Goal: Information Seeking & Learning: Learn about a topic

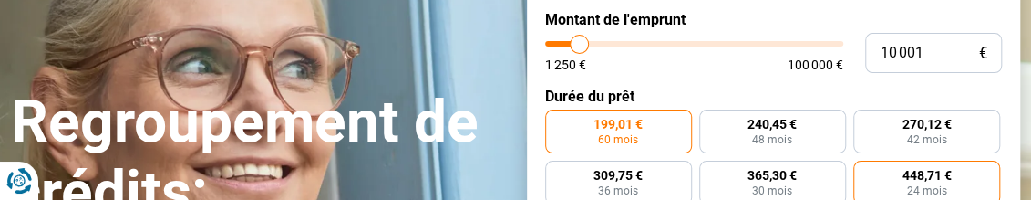
scroll to position [182, 0]
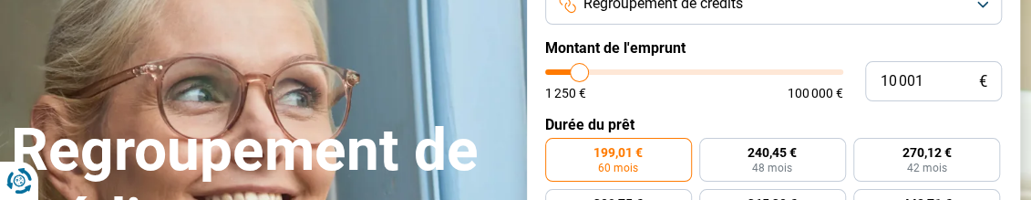
type input "9 000"
type input "9000"
type input "9 250"
type input "9250"
type input "9 750"
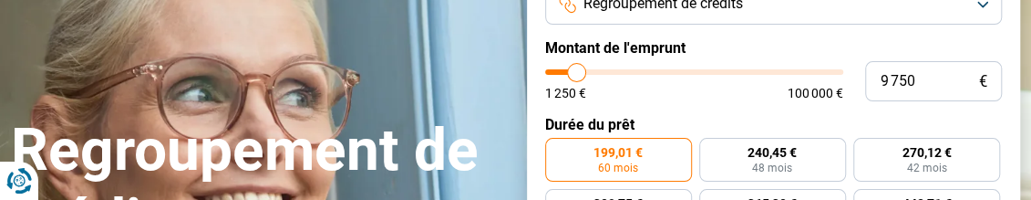
type input "9750"
type input "10 000"
type input "10000"
type input "10 500"
type input "10500"
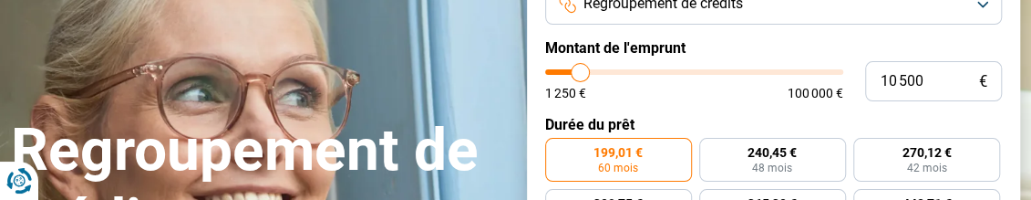
type input "11 250"
type input "11250"
type input "12 000"
type input "12000"
type input "12 500"
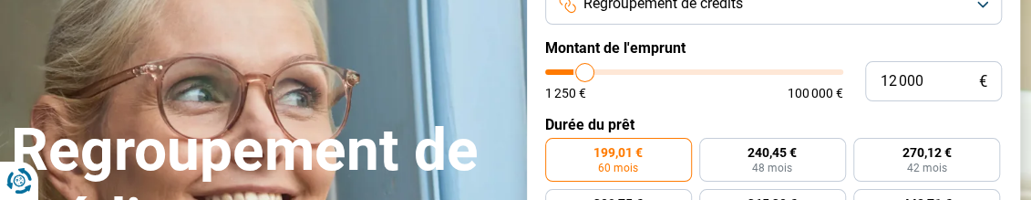
type input "12500"
type input "13 250"
type input "13250"
type input "14 500"
type input "14500"
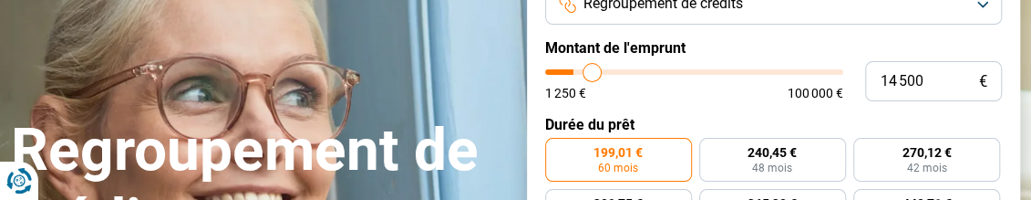
type input "14 750"
type input "14750"
type input "15 750"
type input "15750"
type input "17 000"
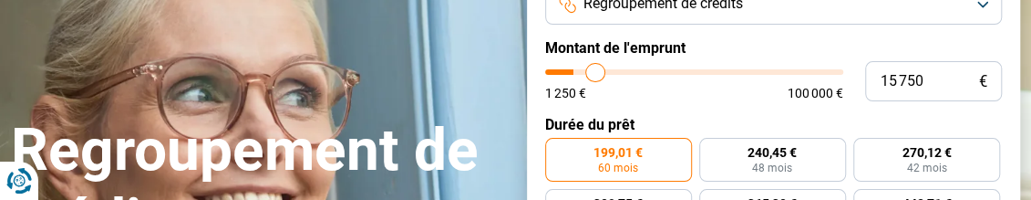
type input "17000"
type input "20 500"
type input "20500"
type input "23 750"
type input "23750"
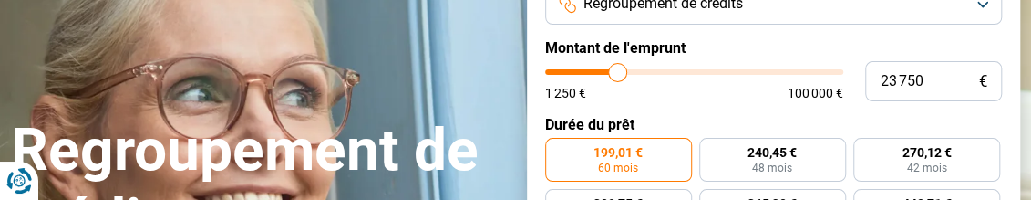
type input "27 500"
type input "27500"
type input "29 500"
type input "29500"
type input "31 500"
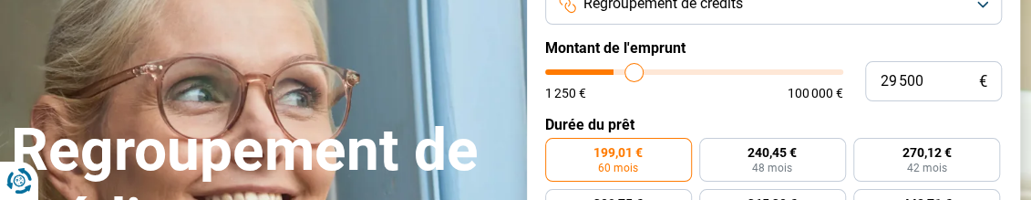
type input "31500"
type input "32 500"
type input "32500"
type input "33 500"
type input "33500"
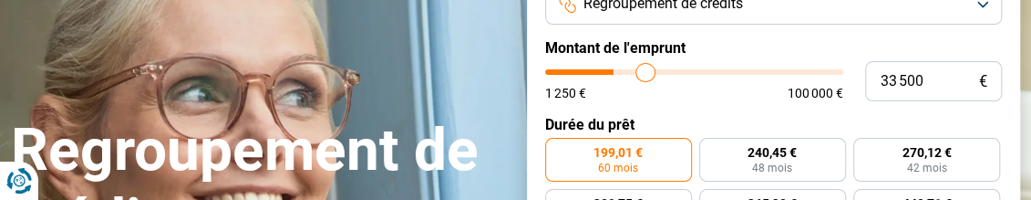
type input "34 000"
type input "34000"
type input "34 250"
type input "34250"
type input "35 000"
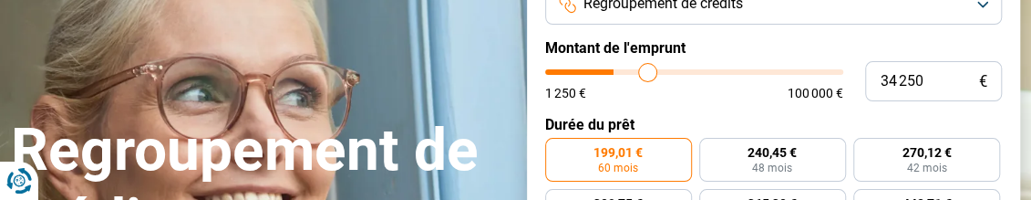
type input "35000"
type input "35 750"
type input "35750"
type input "36 000"
type input "36000"
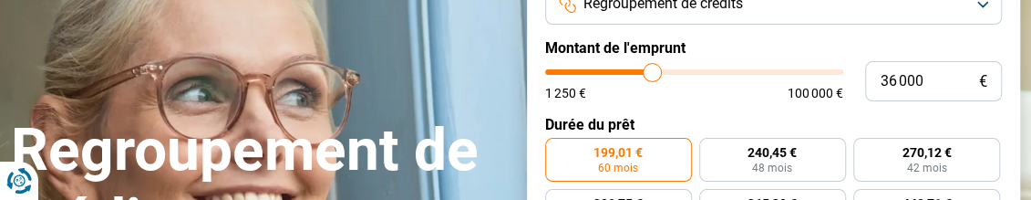
type input "36 500"
type input "36500"
type input "36 750"
type input "36750"
type input "37 000"
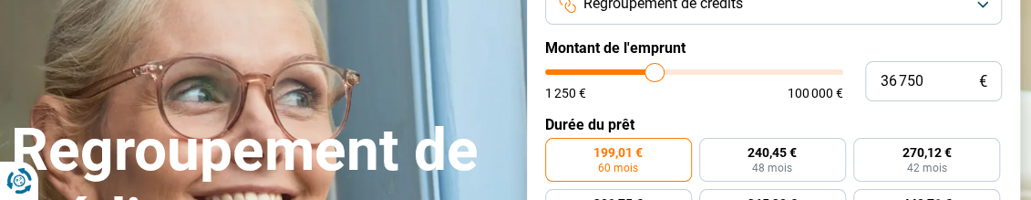
type input "37000"
type input "38 750"
type input "38750"
type input "39 500"
type input "39500"
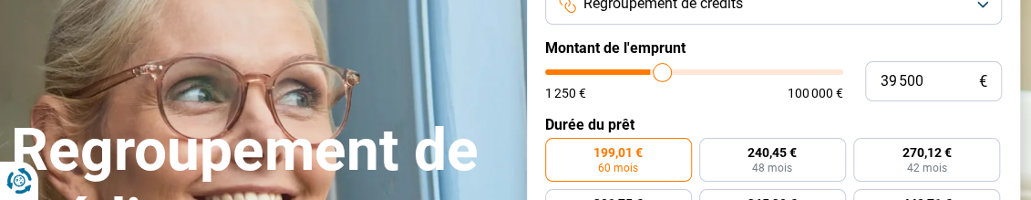
type input "40 250"
type input "40250"
type input "40 500"
type input "40500"
type input "40 750"
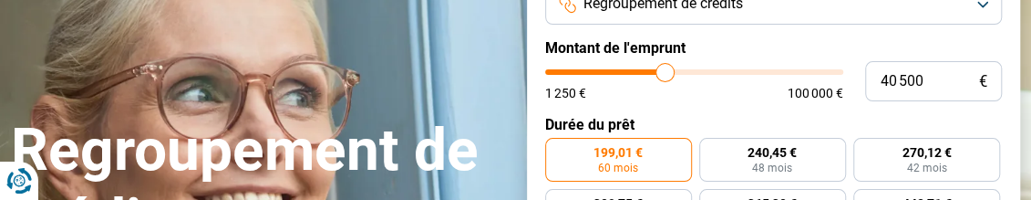
type input "40750"
type input "41 250"
type input "41250"
type input "41 500"
type input "41500"
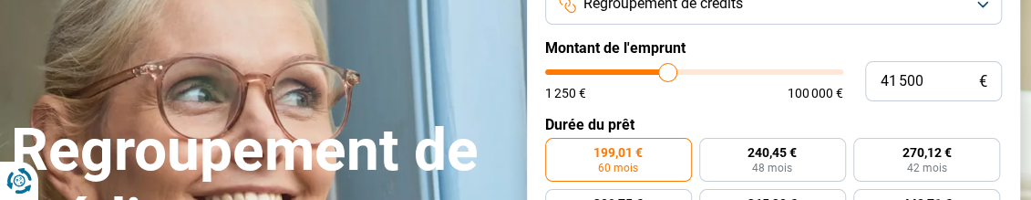
type input "42 000"
type input "42000"
type input "42 250"
type input "42250"
type input "42 750"
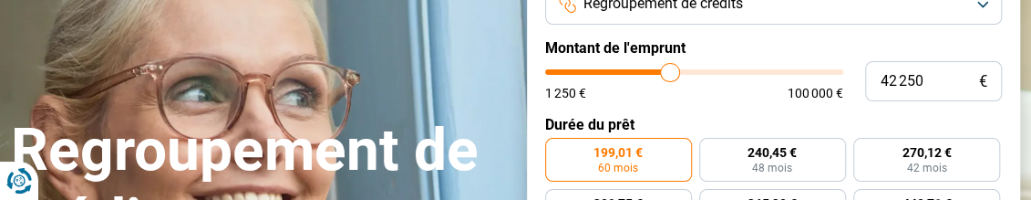
type input "42750"
type input "43 000"
type input "43000"
type input "43 500"
type input "43500"
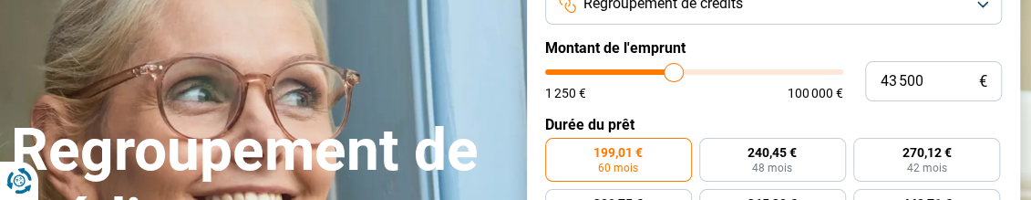
type input "43 750"
type input "43750"
type input "44 000"
type input "44000"
type input "44 250"
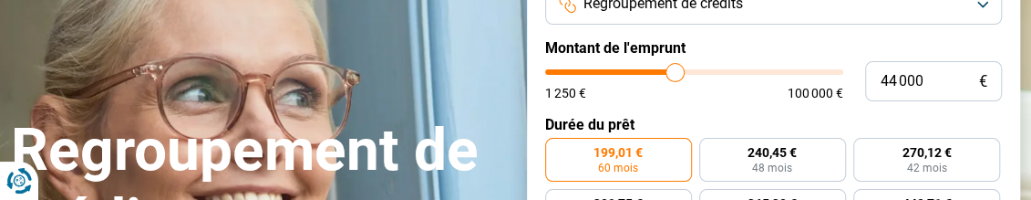
type input "44250"
type input "44 000"
type input "44000"
type input "43 750"
type input "43750"
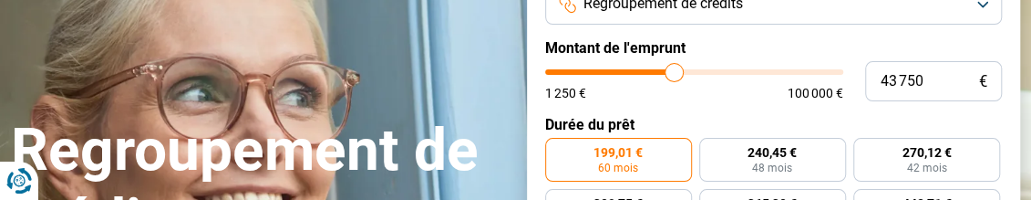
type input "43 500"
type input "43500"
type input "43 000"
type input "43000"
type input "42 750"
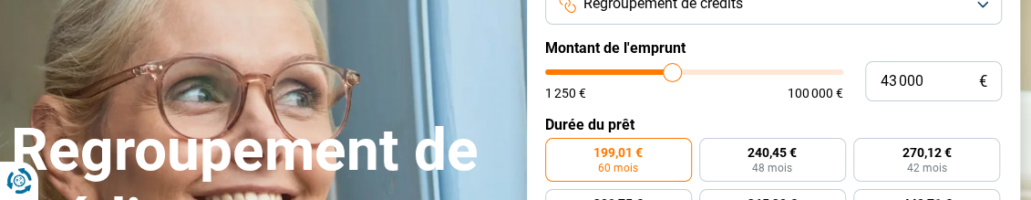
type input "42750"
type input "42 250"
type input "42250"
type input "41 750"
type input "41750"
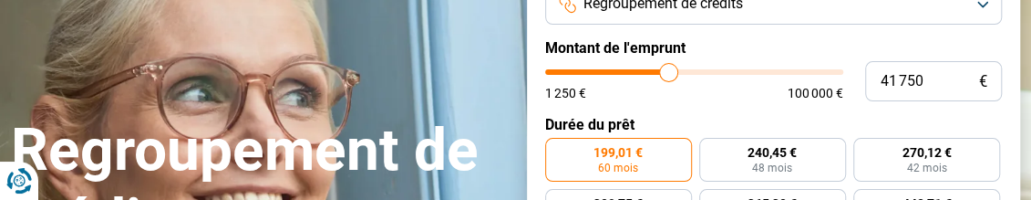
type input "41 250"
type input "41250"
type input "41 000"
type input "41000"
type input "40 500"
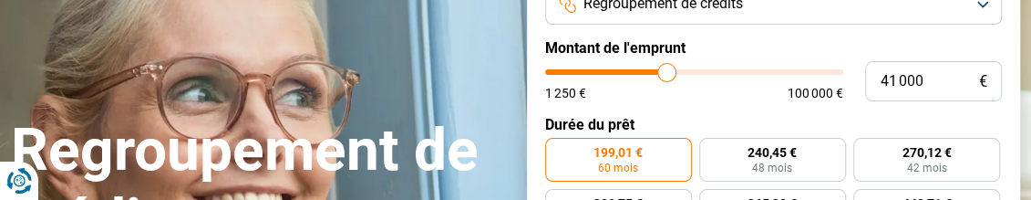
type input "40500"
type input "40 250"
type input "40250"
type input "39 500"
type input "39500"
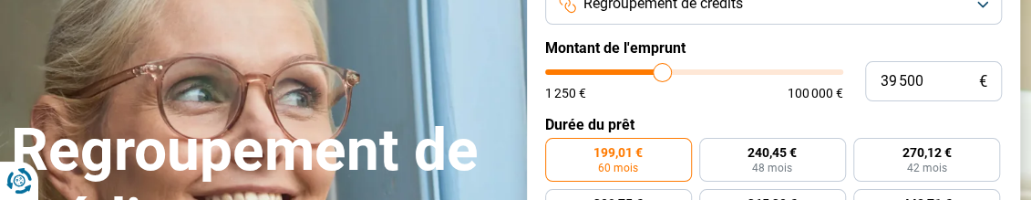
type input "39 000"
type input "39000"
type input "38 500"
type input "38500"
type input "38 250"
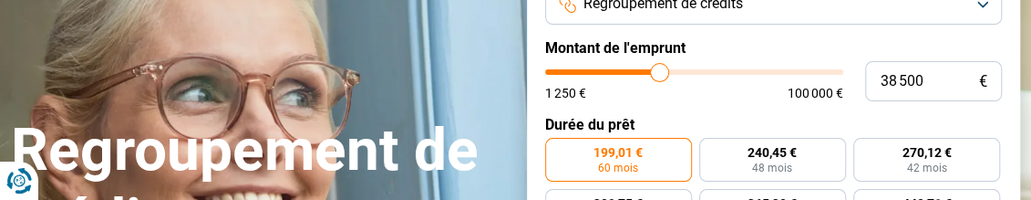
type input "38250"
type input "38 000"
type input "38000"
type input "37 500"
type input "37500"
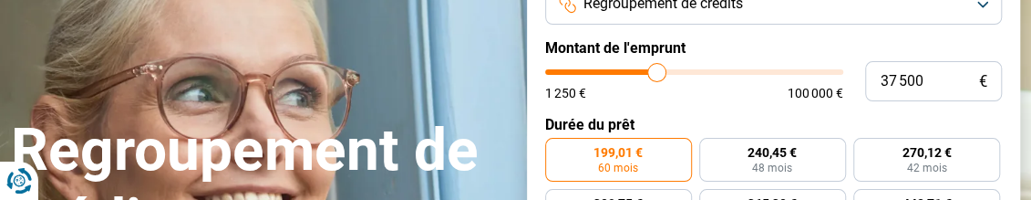
type input "37 250"
type input "37250"
type input "36 750"
type input "36750"
type input "35 750"
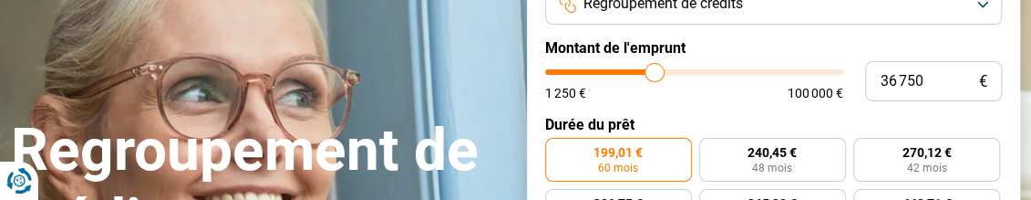
type input "35750"
type input "35 500"
type input "35500"
type input "35 000"
type input "35000"
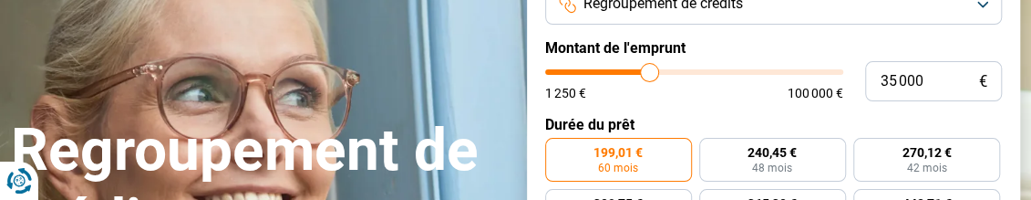
type input "34 500"
type input "34500"
type input "34 250"
type input "34250"
type input "33 500"
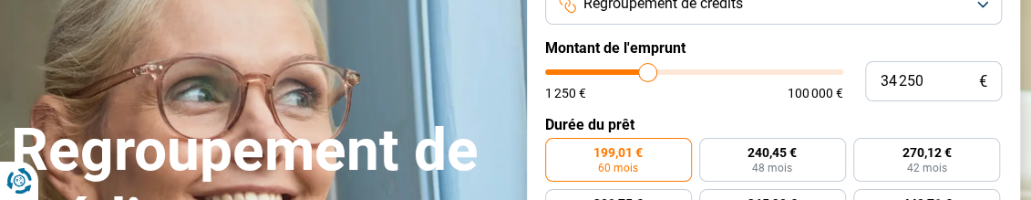
type input "33500"
type input "33 000"
type input "33000"
type input "32 500"
type input "32500"
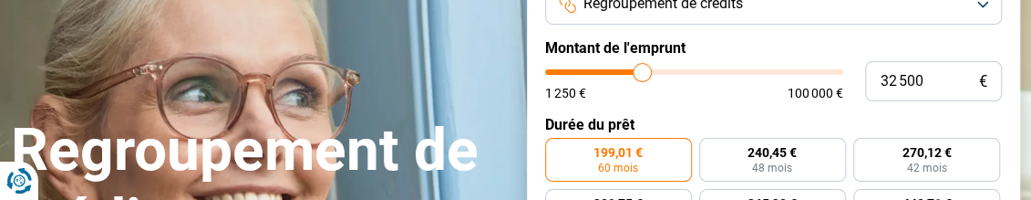
type input "32 250"
type input "32250"
type input "32 000"
type input "32000"
type input "31 500"
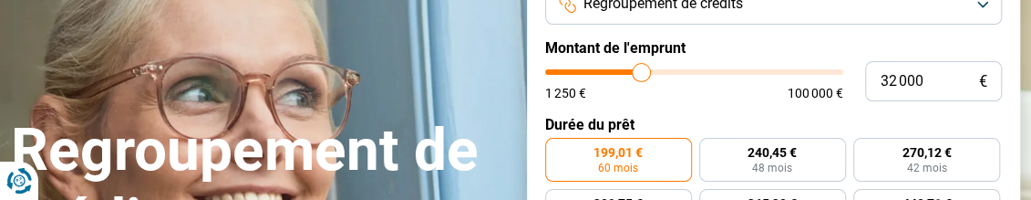
type input "31500"
type input "31 250"
type input "31250"
type input "30 750"
type input "30750"
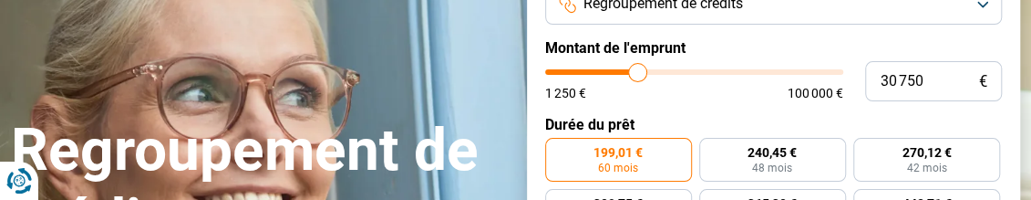
type input "30 500"
type input "30500"
type input "30 250"
type input "30250"
type input "29 750"
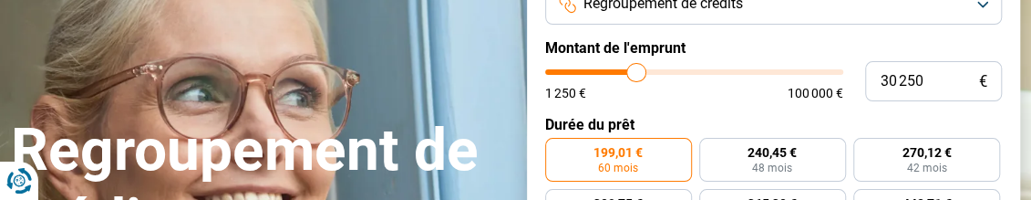
type input "29750"
type input "29 500"
type input "29500"
type input "29 250"
type input "29250"
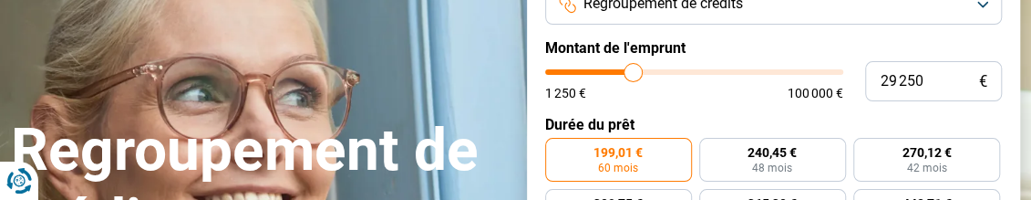
type input "29 000"
type input "29000"
type input "28 750"
type input "28750"
type input "28 250"
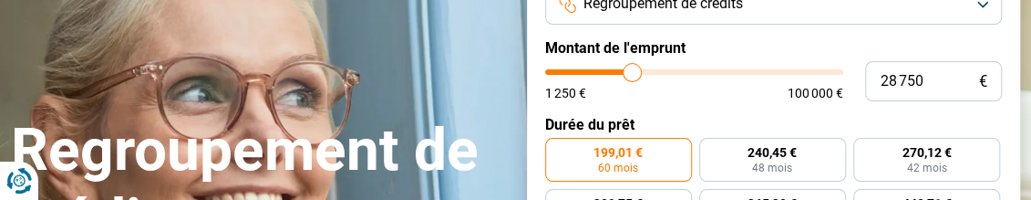
type input "28250"
type input "27 750"
type input "27750"
type input "27 500"
type input "27500"
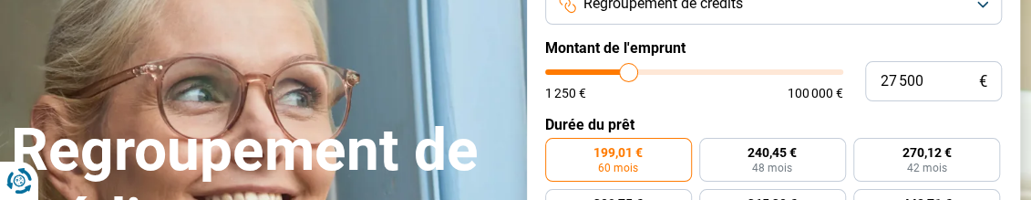
type input "26 750"
type input "26750"
type input "26 500"
type input "26500"
type input "26 250"
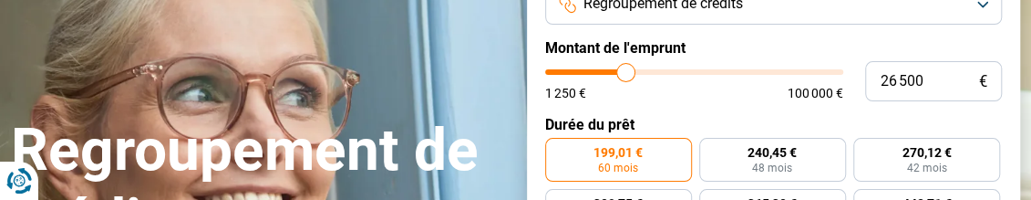
type input "26250"
type input "26 000"
type input "26000"
type input "25 750"
type input "25750"
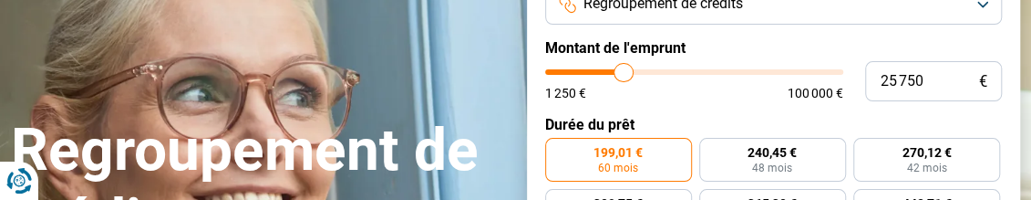
type input "25 500"
type input "25500"
type input "25 000"
type input "25000"
type input "24 750"
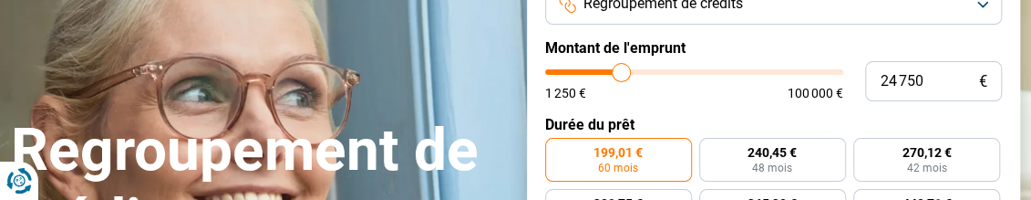
type input "24750"
type input "24 500"
type input "24500"
type input "24 000"
type input "24000"
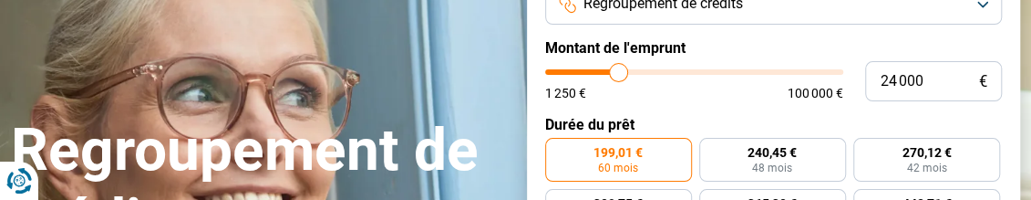
type input "23 750"
type input "23750"
type input "23 500"
type input "23500"
type input "23 000"
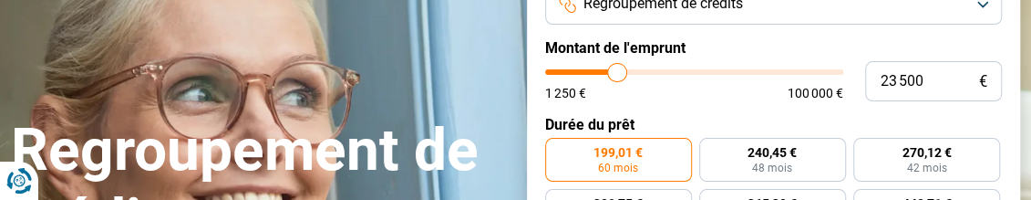
type input "23000"
type input "22 750"
type input "22750"
type input "22 500"
type input "22500"
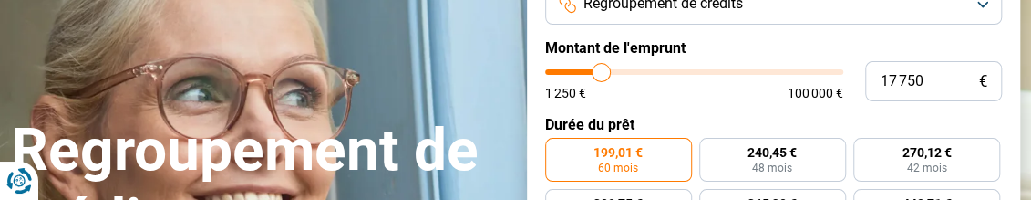
drag, startPoint x: 575, startPoint y: 72, endPoint x: 601, endPoint y: 83, distance: 27.8
click at [601, 75] on input "range" at bounding box center [694, 71] width 298 height 5
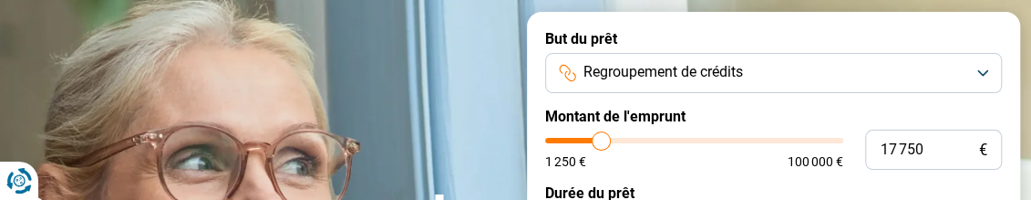
scroll to position [109, 0]
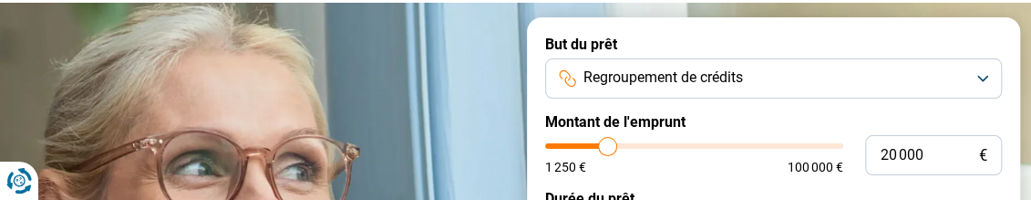
click at [607, 148] on input "range" at bounding box center [694, 145] width 298 height 5
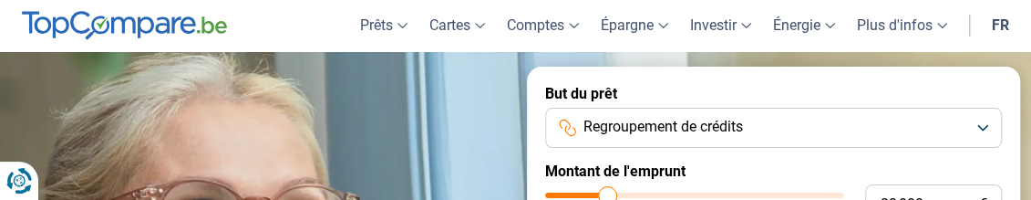
scroll to position [17, 0]
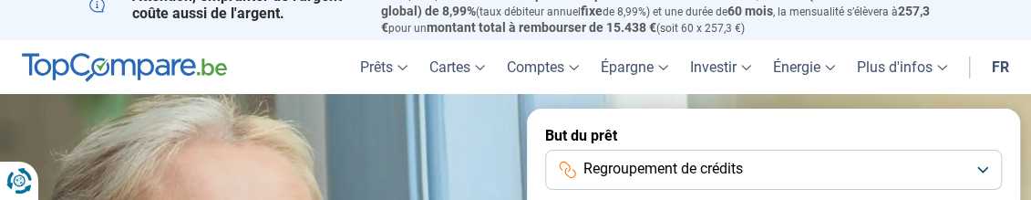
click at [990, 168] on button "Regroupement de crédits" at bounding box center [774, 170] width 458 height 40
click at [982, 168] on button "Regroupement de crédits" at bounding box center [774, 170] width 458 height 40
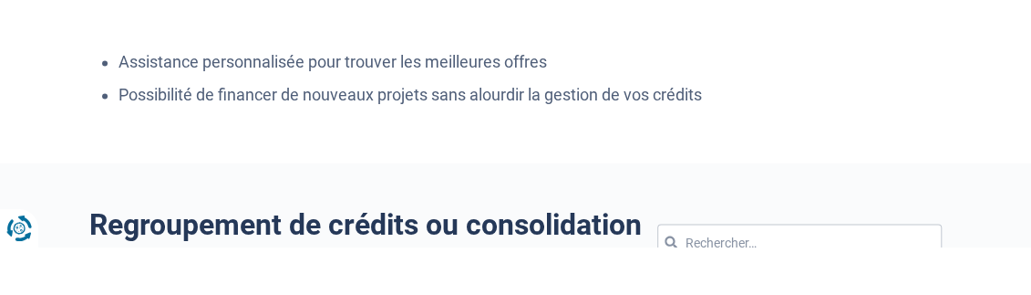
scroll to position [1477, 0]
